Goal: Information Seeking & Learning: Compare options

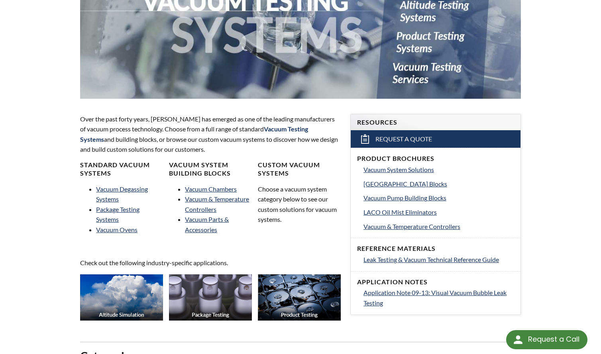
scroll to position [159, 0]
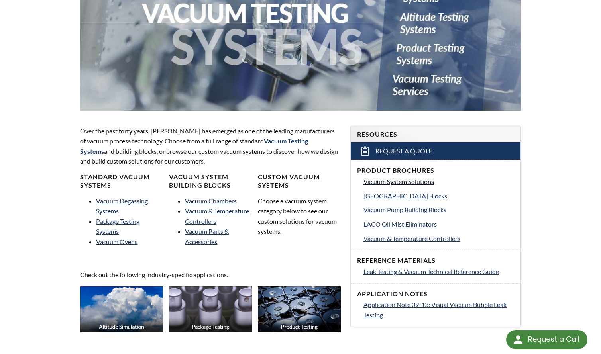
click at [409, 182] on span "Vacuum System Solutions" at bounding box center [398, 182] width 71 height 8
click at [206, 201] on link "Vacuum Chambers" at bounding box center [211, 201] width 52 height 8
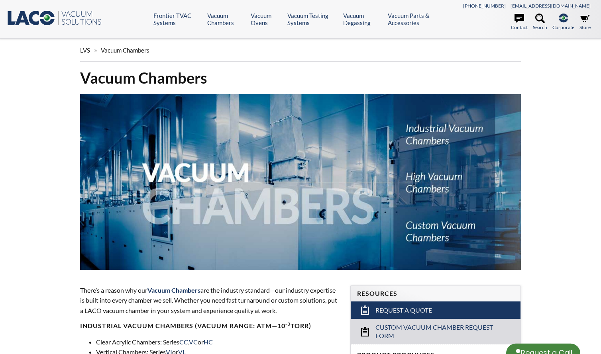
select select "Language Translate Widget"
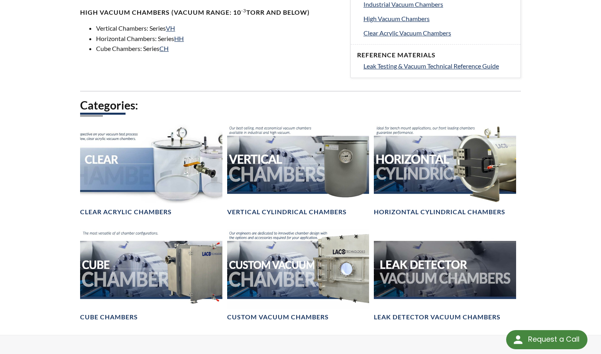
scroll to position [399, 0]
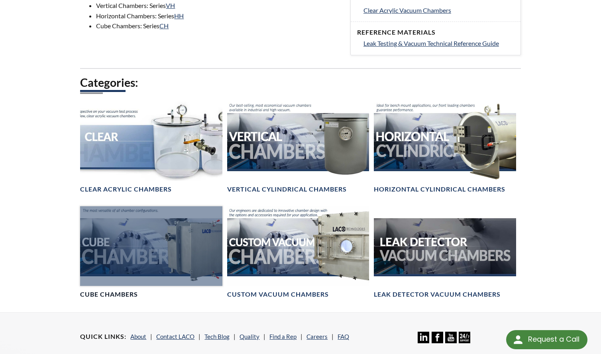
click at [154, 247] on div at bounding box center [151, 246] width 142 height 80
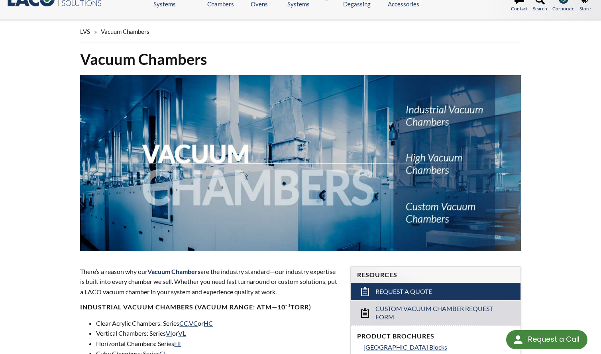
scroll to position [0, 0]
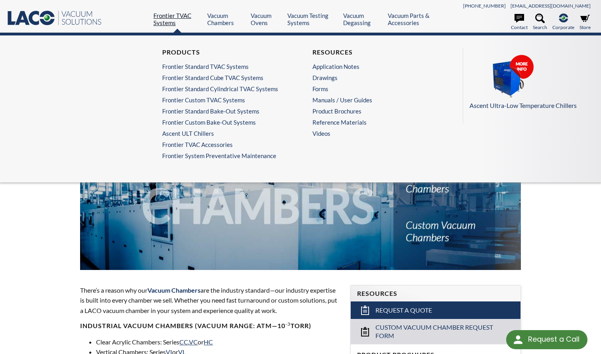
click at [169, 16] on link "Frontier TVAC Systems" at bounding box center [177, 19] width 48 height 14
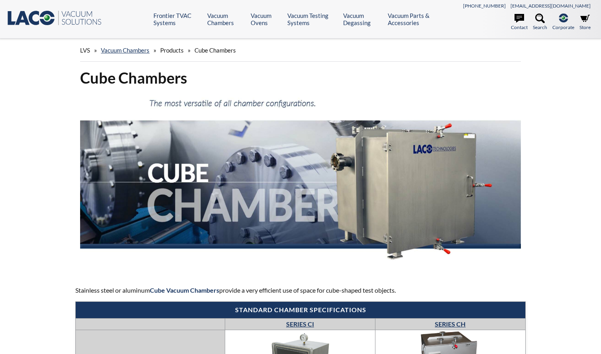
select select "Language Translate Widget"
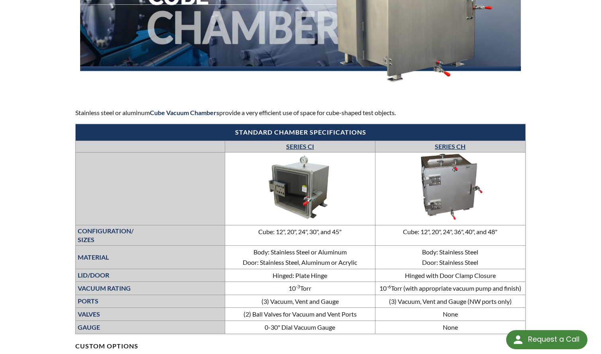
scroll to position [239, 0]
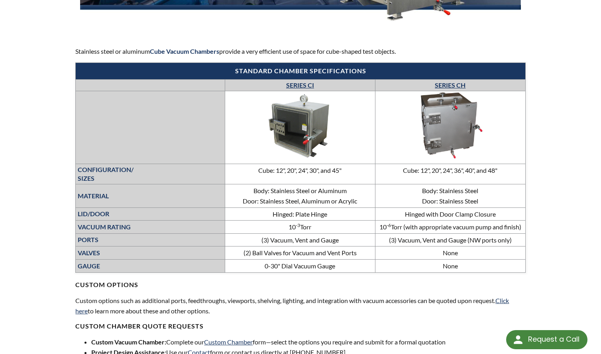
click at [42, 193] on div "LVS » Vacuum Chambers » Products » Cube Chambers Cube Chambers Stainless steel …" at bounding box center [300, 228] width 601 height 856
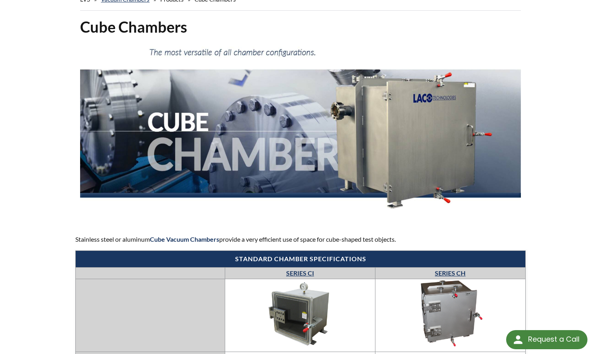
scroll to position [0, 0]
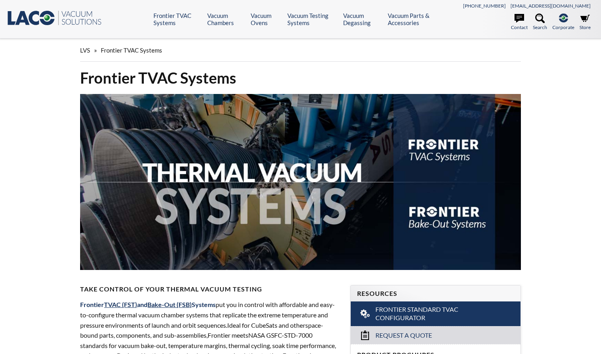
select select "Language Translate Widget"
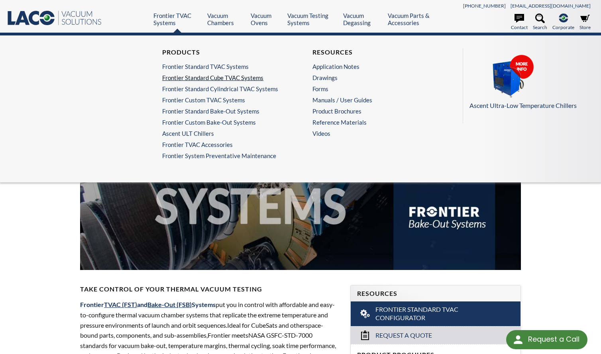
click at [239, 80] on link "Frontier Standard Cube TVAC Systems" at bounding box center [223, 77] width 122 height 7
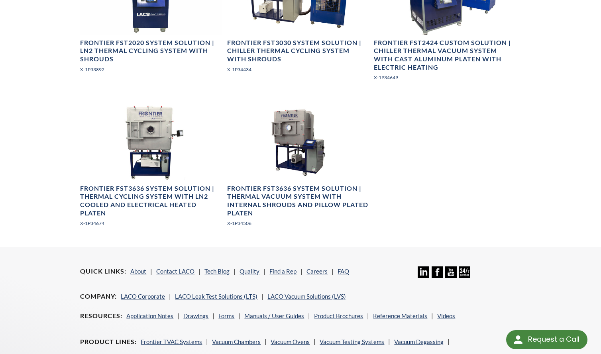
scroll to position [877, 0]
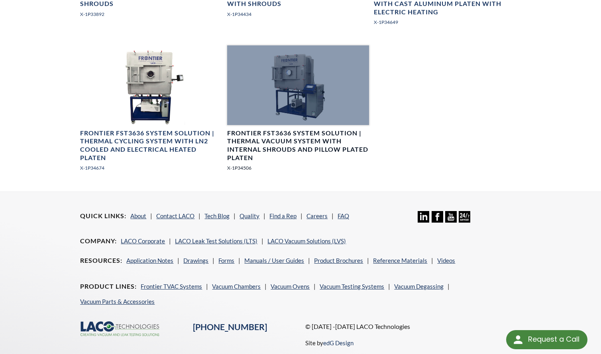
click at [308, 102] on div at bounding box center [298, 85] width 142 height 80
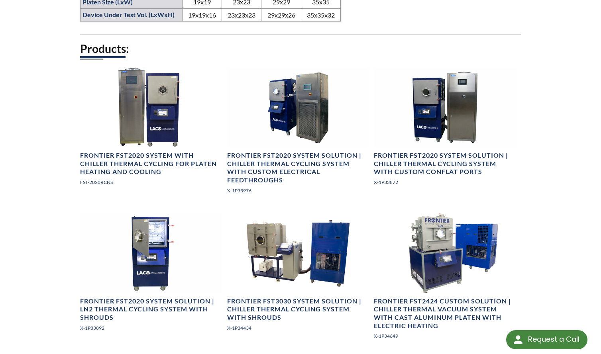
scroll to position [558, 0]
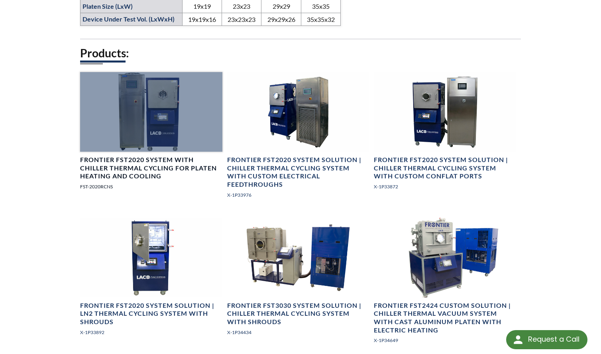
click at [158, 129] on div at bounding box center [151, 112] width 142 height 80
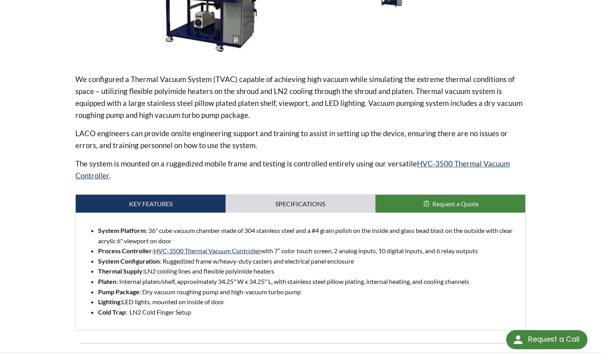
scroll to position [239, 0]
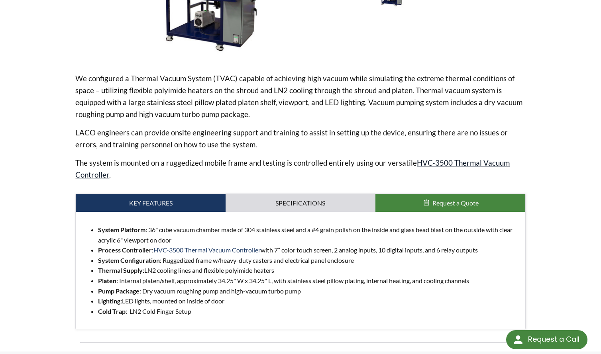
click at [463, 162] on link "HVC-3500 Thermal Vacuum Controller" at bounding box center [292, 168] width 434 height 21
click at [536, 123] on div "Frontier FST3636 System Solution | Thermal Vacuum System with Internal Shrouds …" at bounding box center [300, 95] width 510 height 513
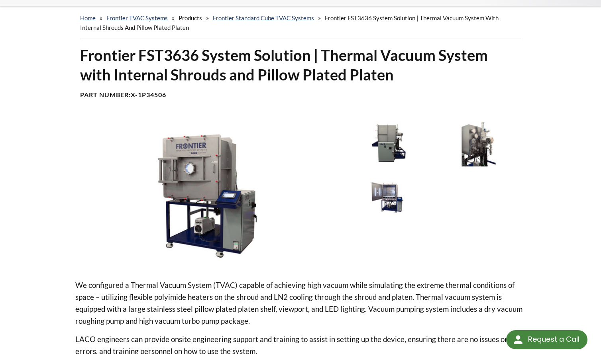
scroll to position [0, 0]
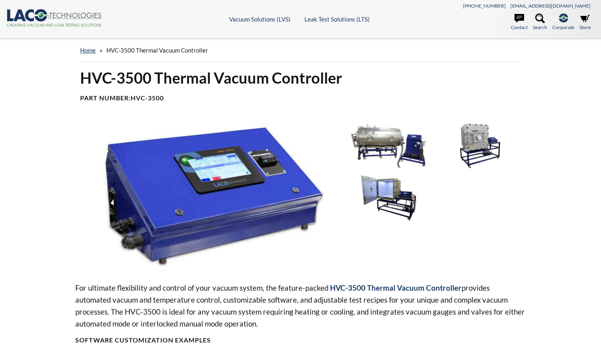
select select "Language Translate Widget"
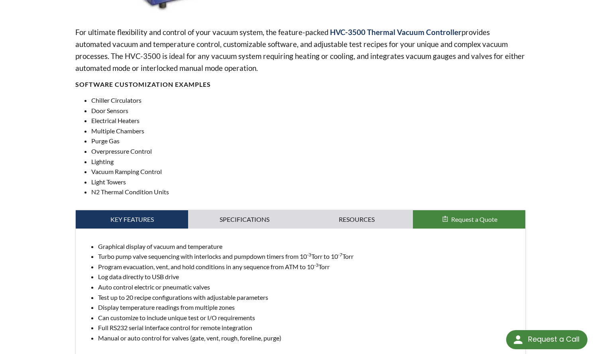
scroll to position [319, 0]
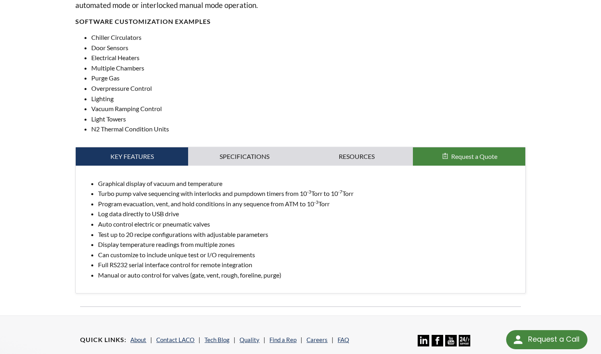
click at [284, 200] on li "Program evacuation, vent, and hold conditions in any sequence from ATM to 10 -3…" at bounding box center [308, 204] width 420 height 10
click at [248, 157] on link "Specifications" at bounding box center [244, 156] width 112 height 18
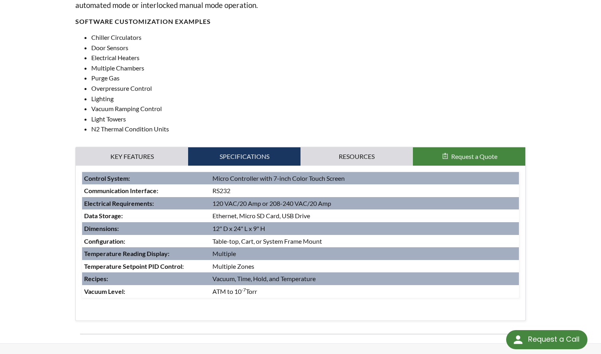
click at [51, 228] on div "HVC-3500 Thermal Vacuum Controller Part Number: HVC-3500 For ultimate flexibili…" at bounding box center [300, 46] width 510 height 594
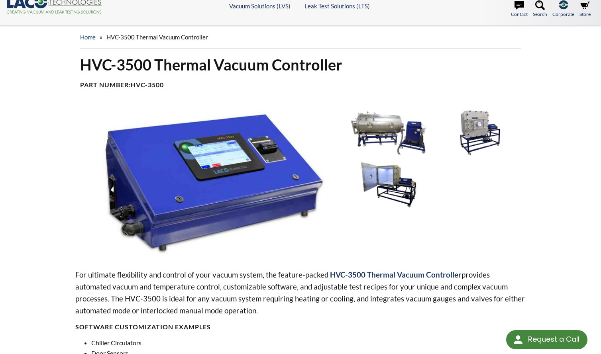
scroll to position [0, 0]
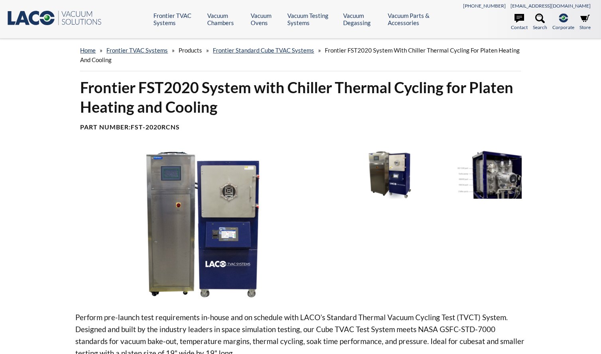
select select "Language Translate Widget"
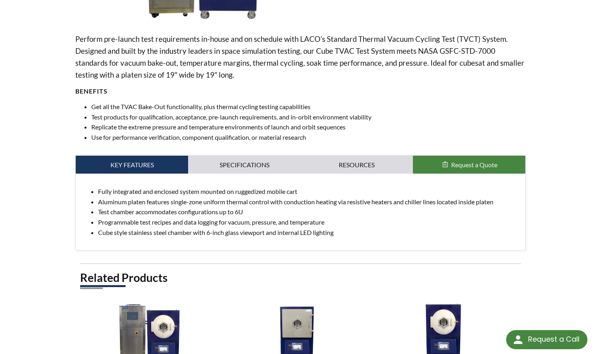
scroll to position [319, 0]
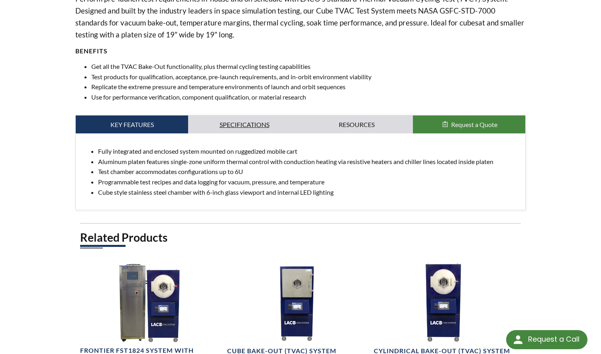
click at [253, 123] on link "Specifications" at bounding box center [244, 125] width 112 height 18
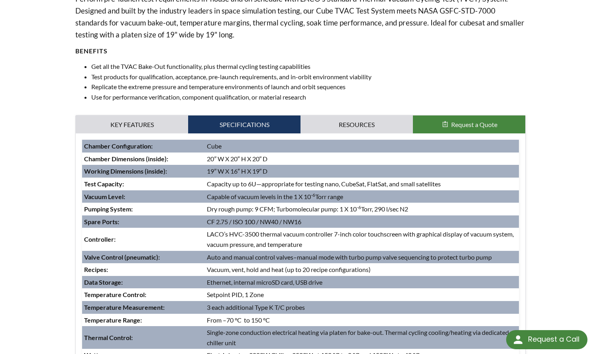
scroll to position [359, 0]
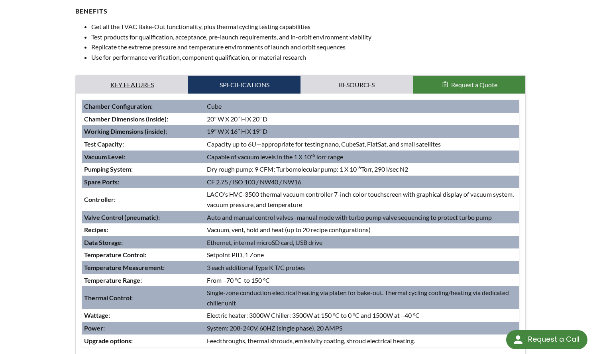
click at [131, 83] on link "Key Features" at bounding box center [132, 85] width 112 height 18
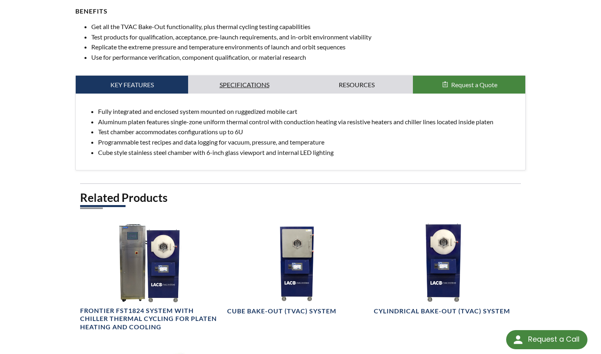
click at [248, 84] on link "Specifications" at bounding box center [244, 85] width 112 height 18
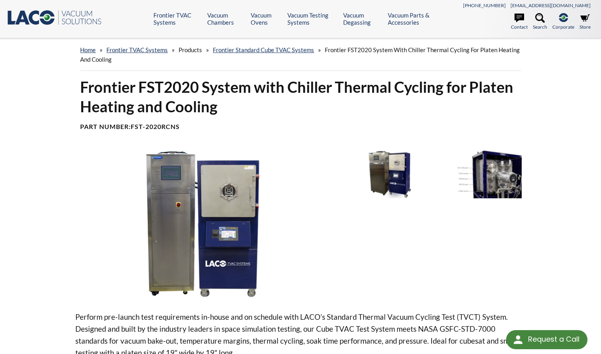
scroll to position [0, 0]
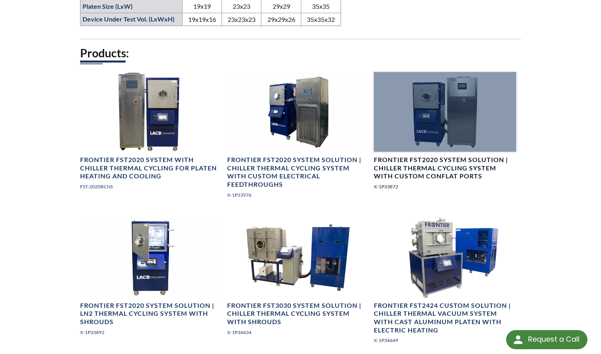
click at [434, 175] on h4 "Frontier FST2020 System Solution | Chiller Thermal Cycling System with Custom C…" at bounding box center [445, 168] width 142 height 25
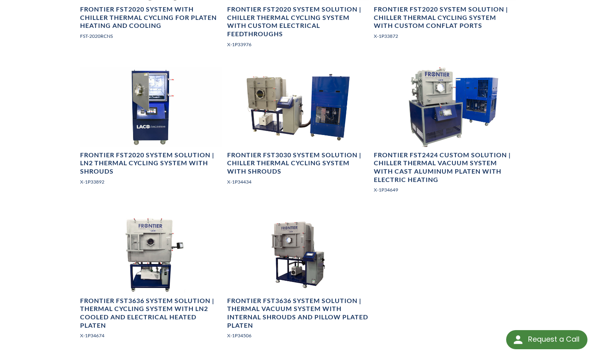
scroll to position [718, 0]
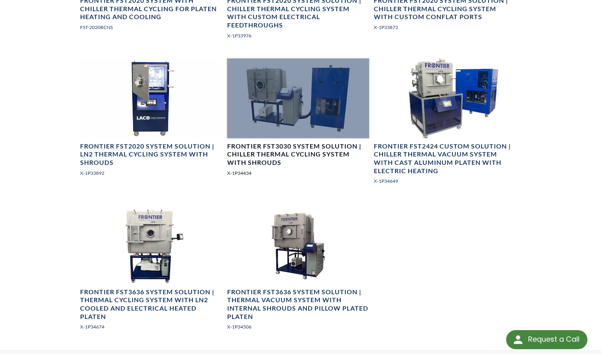
click at [312, 104] on div at bounding box center [298, 99] width 142 height 80
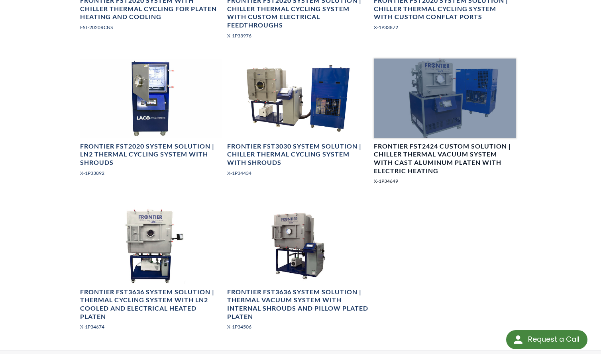
click at [429, 97] on div at bounding box center [445, 99] width 142 height 80
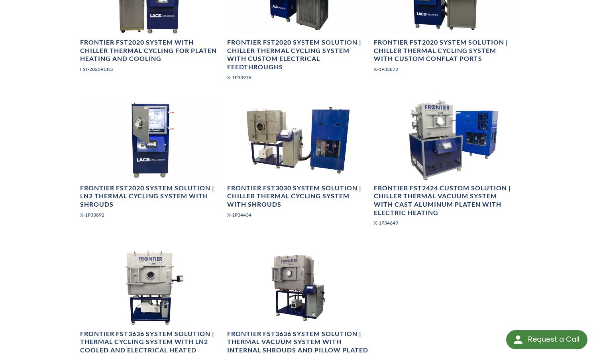
scroll to position [678, 0]
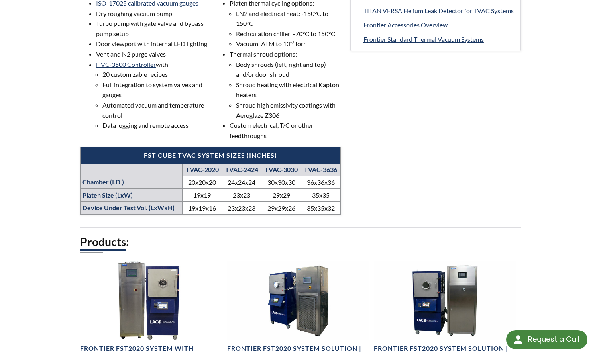
scroll to position [399, 0]
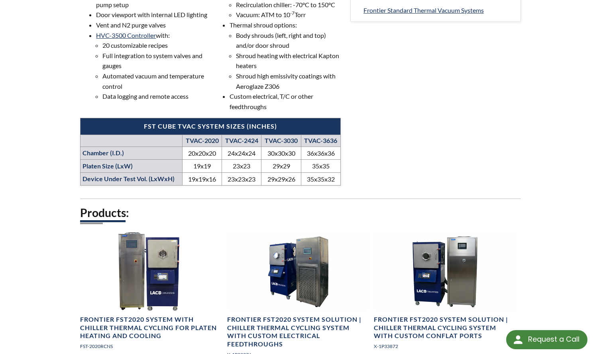
click at [282, 160] on td "30x30x30" at bounding box center [280, 153] width 39 height 13
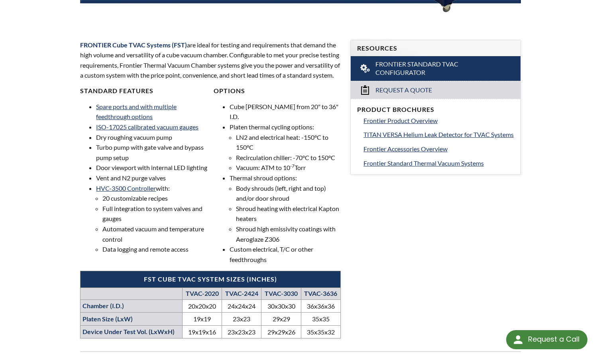
scroll to position [239, 0]
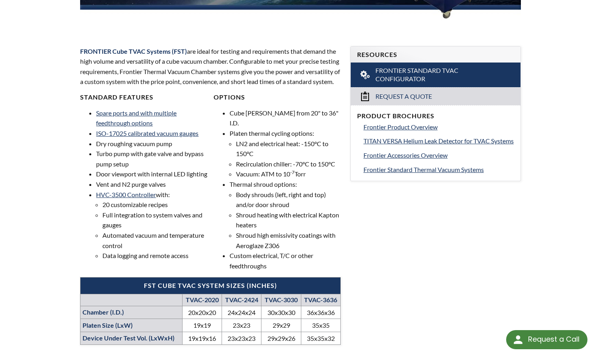
click at [540, 205] on div "Frontier Standard Cube TVAC Systems FRONTIER Cube TVAC Systems (FST) are ideal …" at bounding box center [300, 329] width 510 height 1000
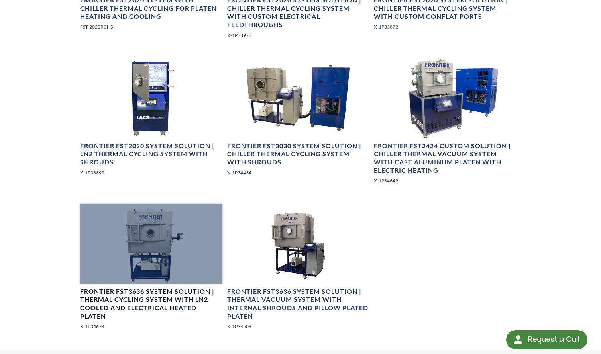
scroll to position [717, 0]
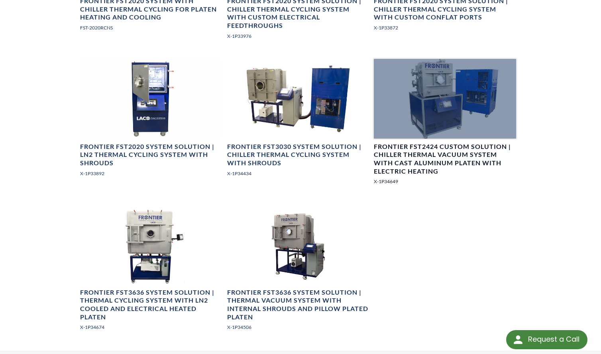
click at [440, 158] on h4 "Frontier FST2424 Custom Solution | Chiller Thermal Vacuum System with Cast Alum…" at bounding box center [445, 159] width 142 height 33
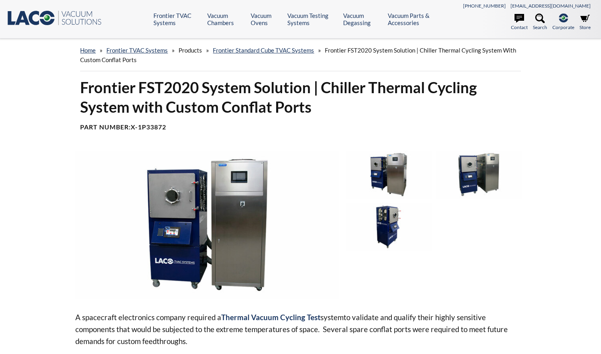
select select "Language Translate Widget"
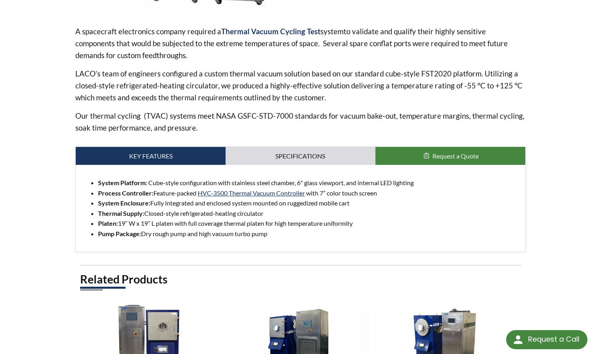
scroll to position [399, 0]
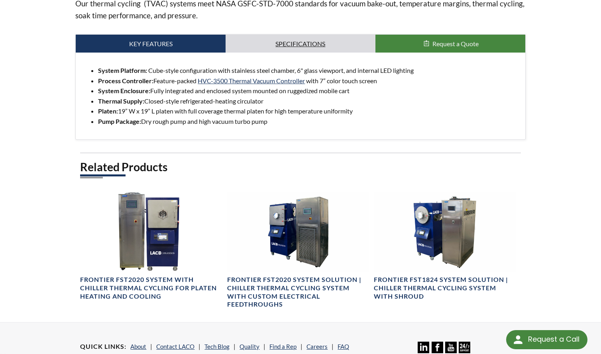
click at [270, 44] on link "Specifications" at bounding box center [301, 44] width 150 height 18
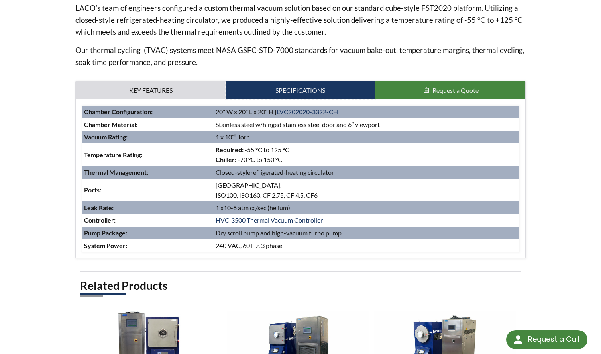
scroll to position [319, 0]
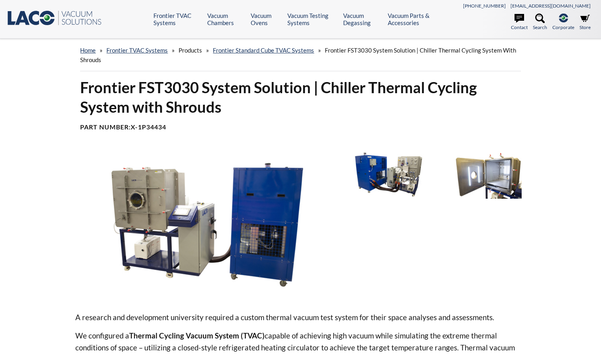
select select "Language Translate Widget"
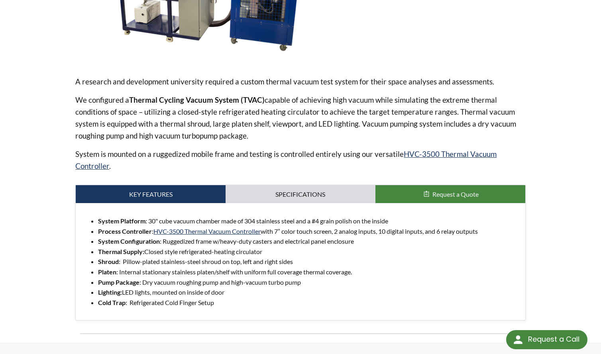
scroll to position [279, 0]
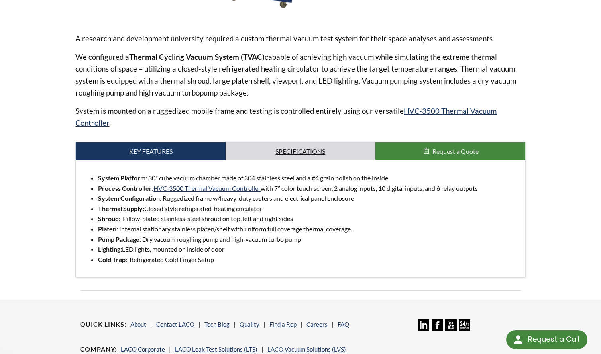
click at [291, 152] on link "Specifications" at bounding box center [301, 151] width 150 height 18
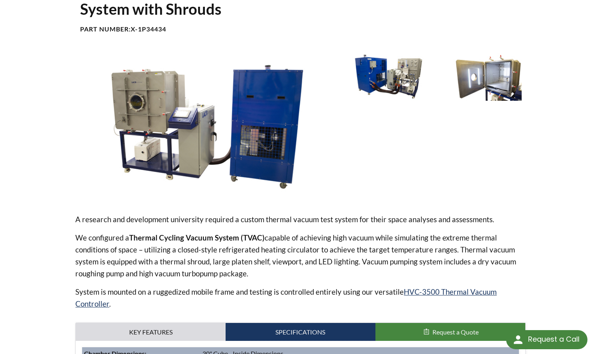
scroll to position [80, 0]
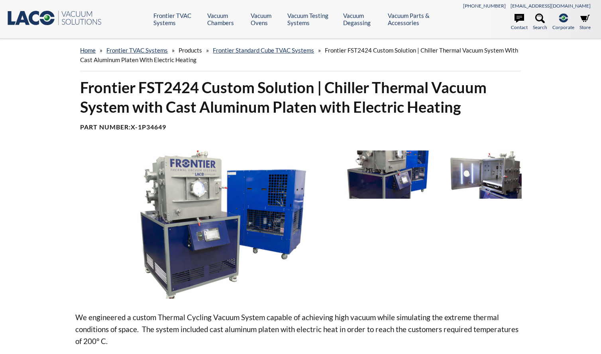
select select "Language Translate Widget"
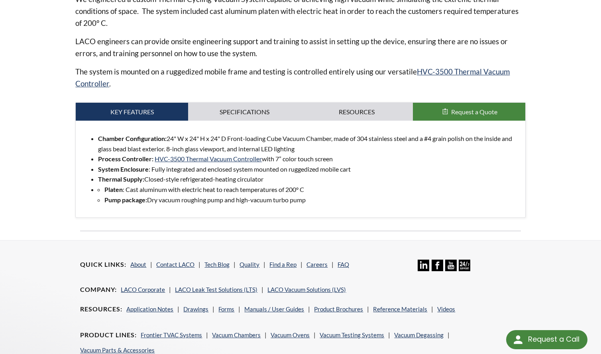
scroll to position [319, 0]
click at [248, 112] on link "Specifications" at bounding box center [244, 111] width 112 height 18
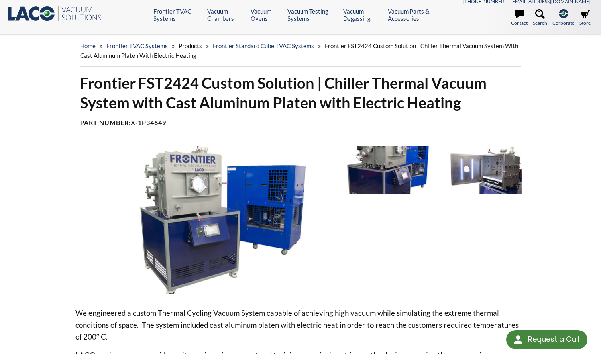
scroll to position [0, 0]
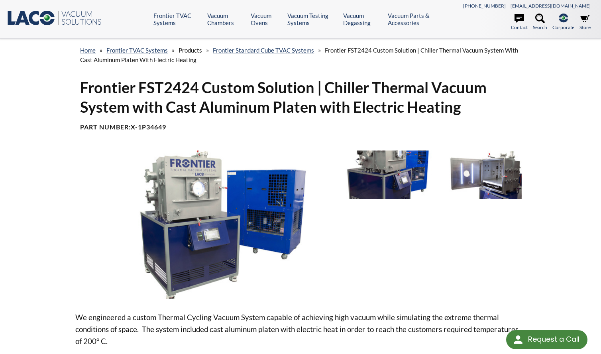
click at [23, 219] on div "home » Frontier TVAC Systems » Products » Frontier Standard Cube TVAC Systems »…" at bounding box center [300, 319] width 601 height 561
select select "Language Translate Widget"
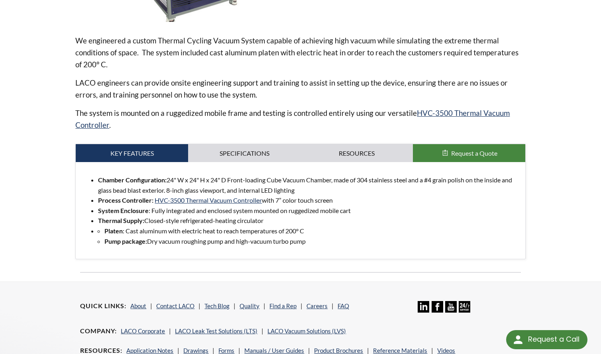
scroll to position [279, 0]
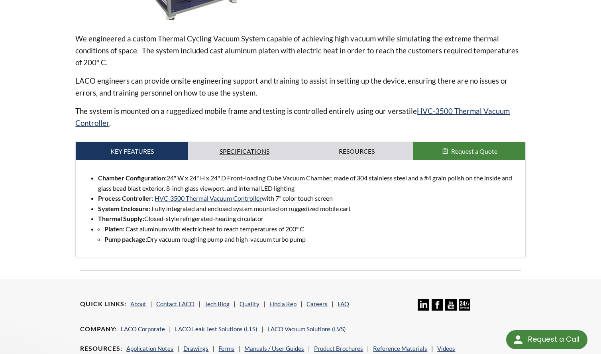
click at [245, 150] on link "Specifications" at bounding box center [244, 151] width 112 height 18
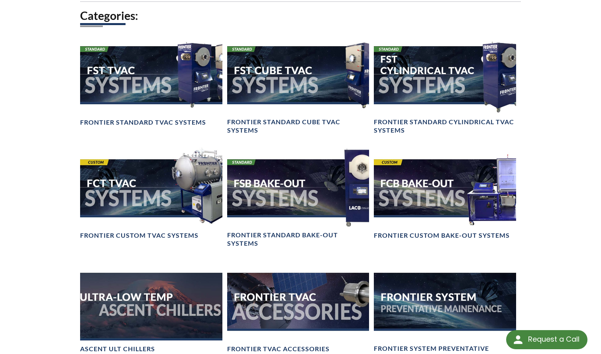
scroll to position [598, 0]
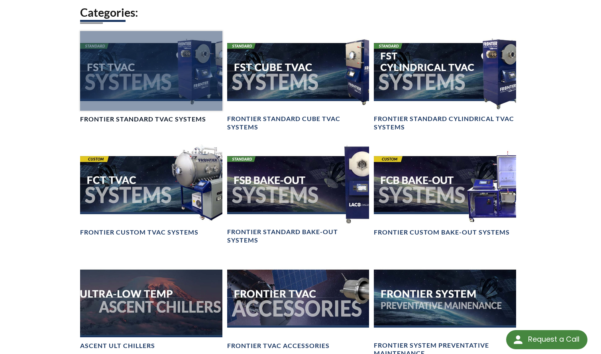
click at [133, 72] on div at bounding box center [151, 71] width 142 height 80
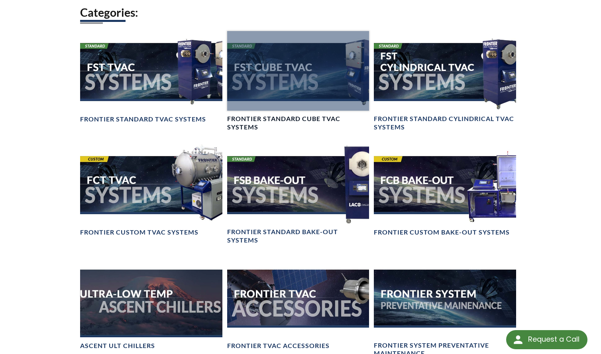
click at [295, 85] on div at bounding box center [298, 71] width 142 height 80
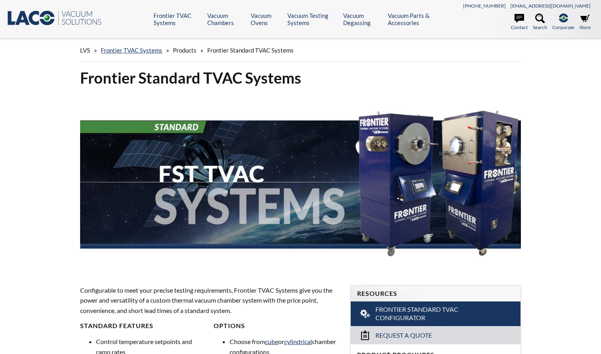
select select "Language Translate Widget"
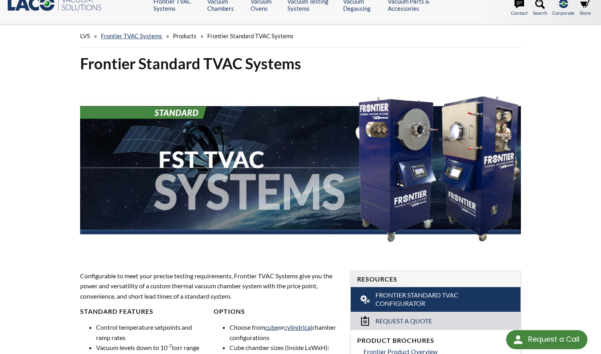
scroll to position [40, 0]
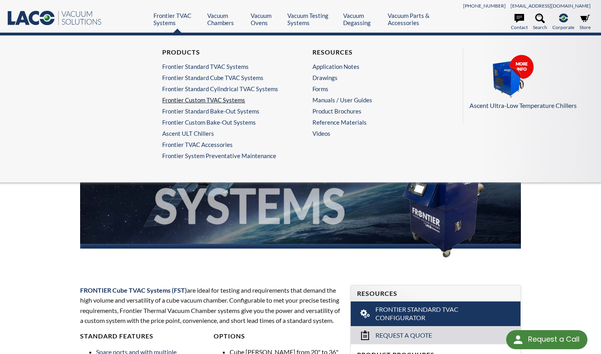
click at [183, 98] on link "Frontier Custom TVAC Systems" at bounding box center [223, 99] width 122 height 7
